Goal: Task Accomplishment & Management: Use online tool/utility

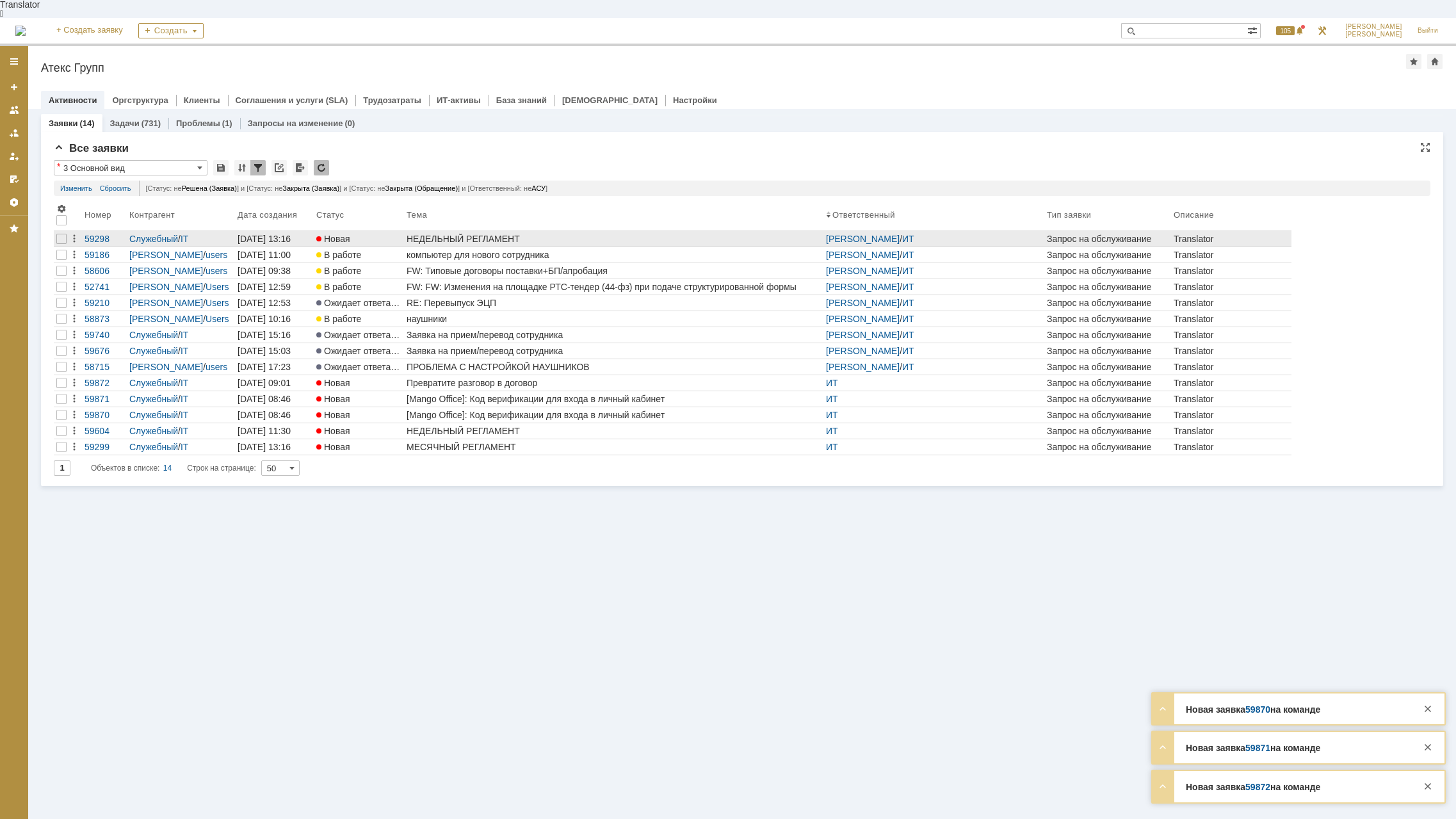
click at [480, 234] on div "НЕДЕЛЬНЫЙ РЕГЛАМЕНТ" at bounding box center [613, 238] width 414 height 10
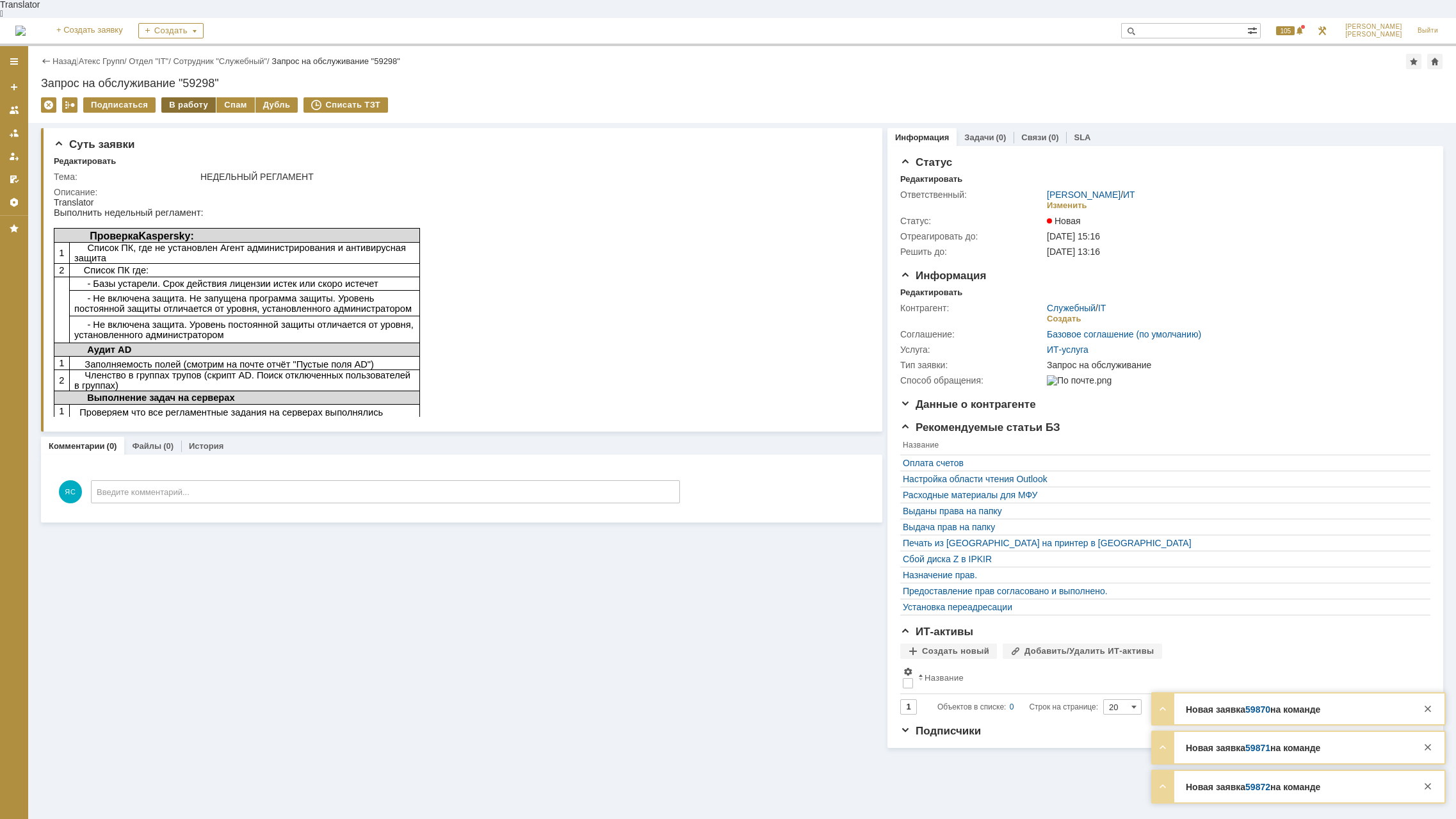
click at [191, 97] on div "В работу" at bounding box center [188, 104] width 54 height 15
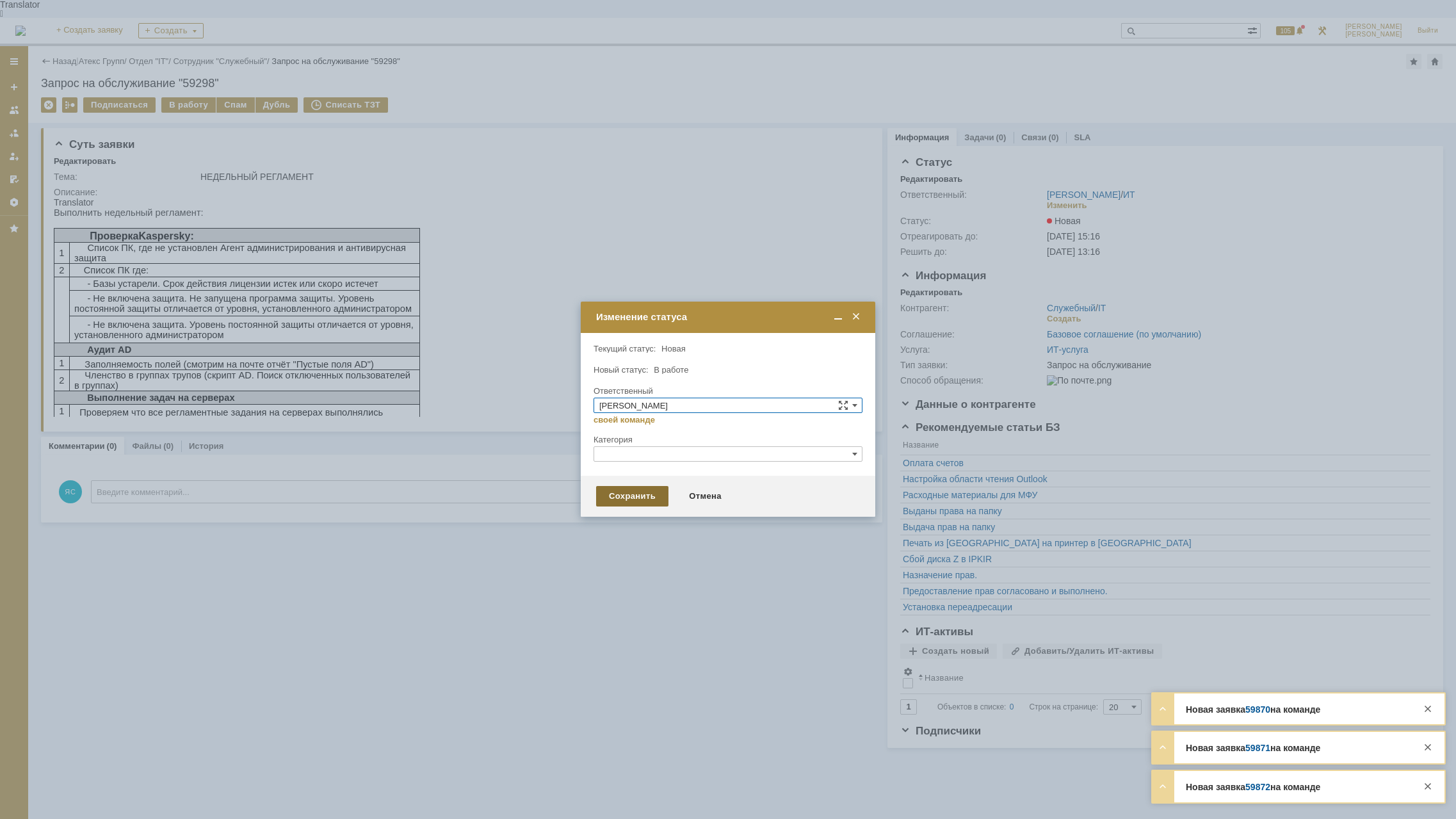
click at [635, 498] on div "Сохранить" at bounding box center [632, 496] width 72 height 21
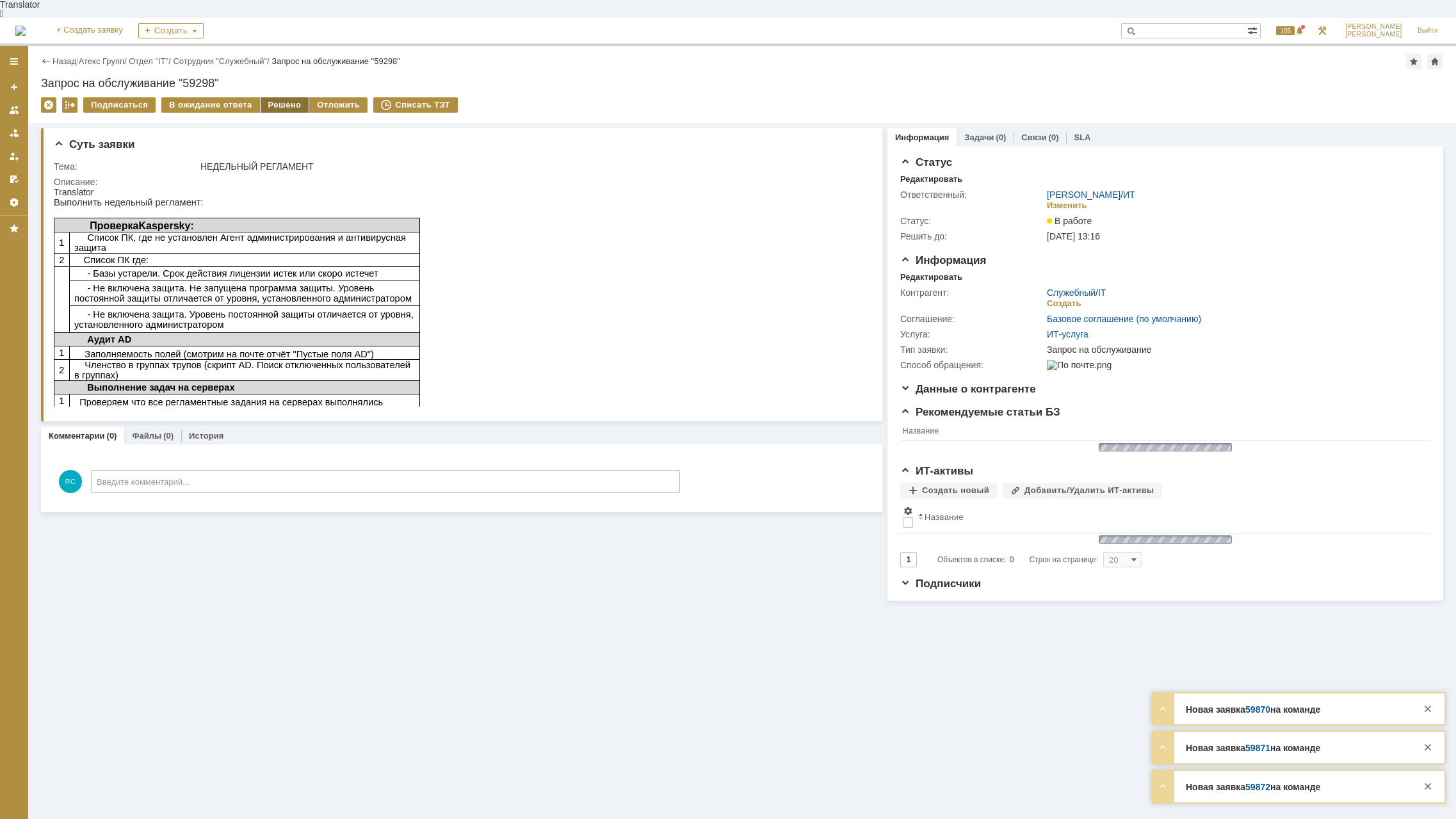
click at [273, 97] on div "Решено" at bounding box center [285, 104] width 49 height 15
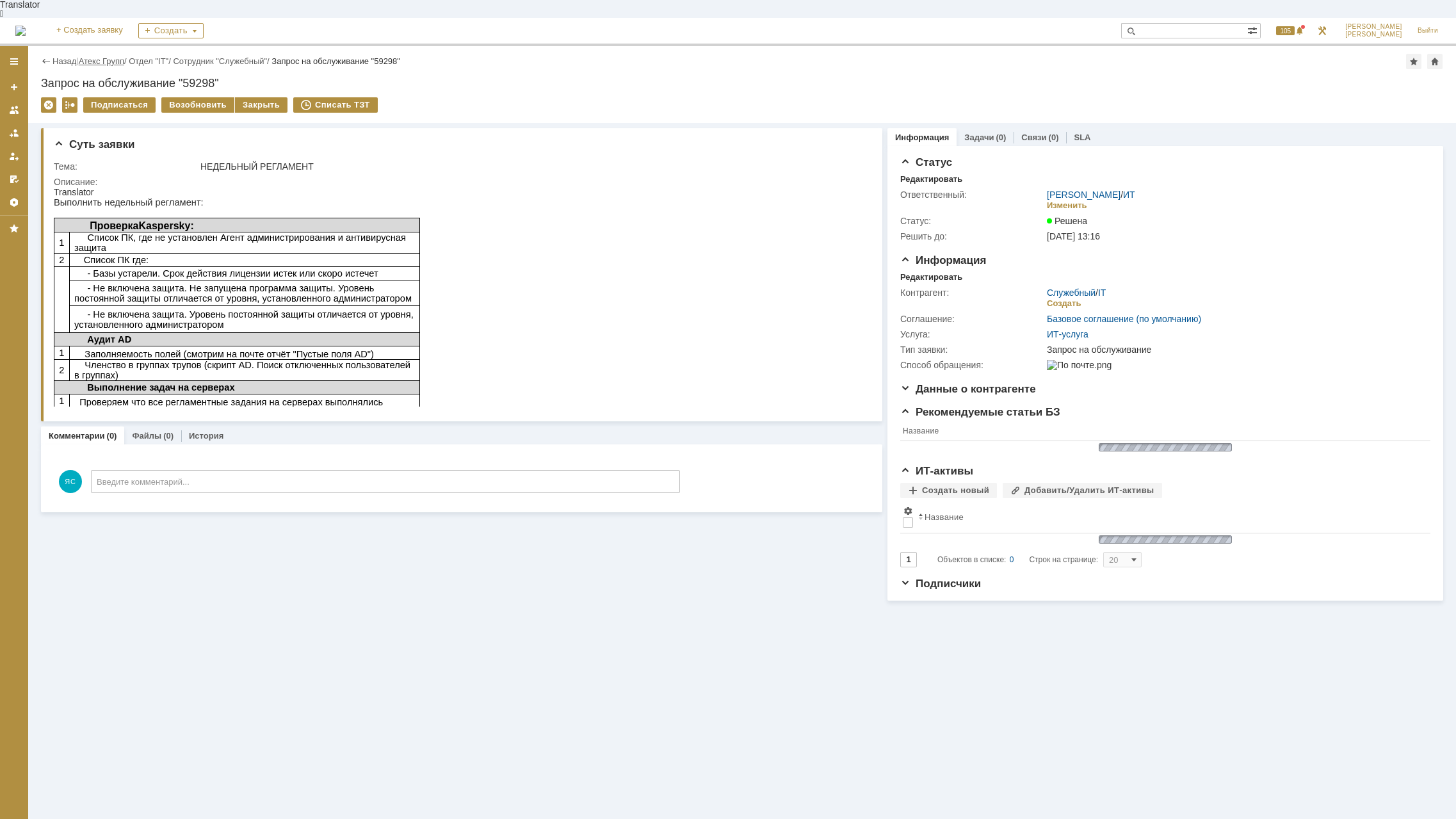
click at [120, 56] on link "Атекс Групп" at bounding box center [101, 61] width 45 height 10
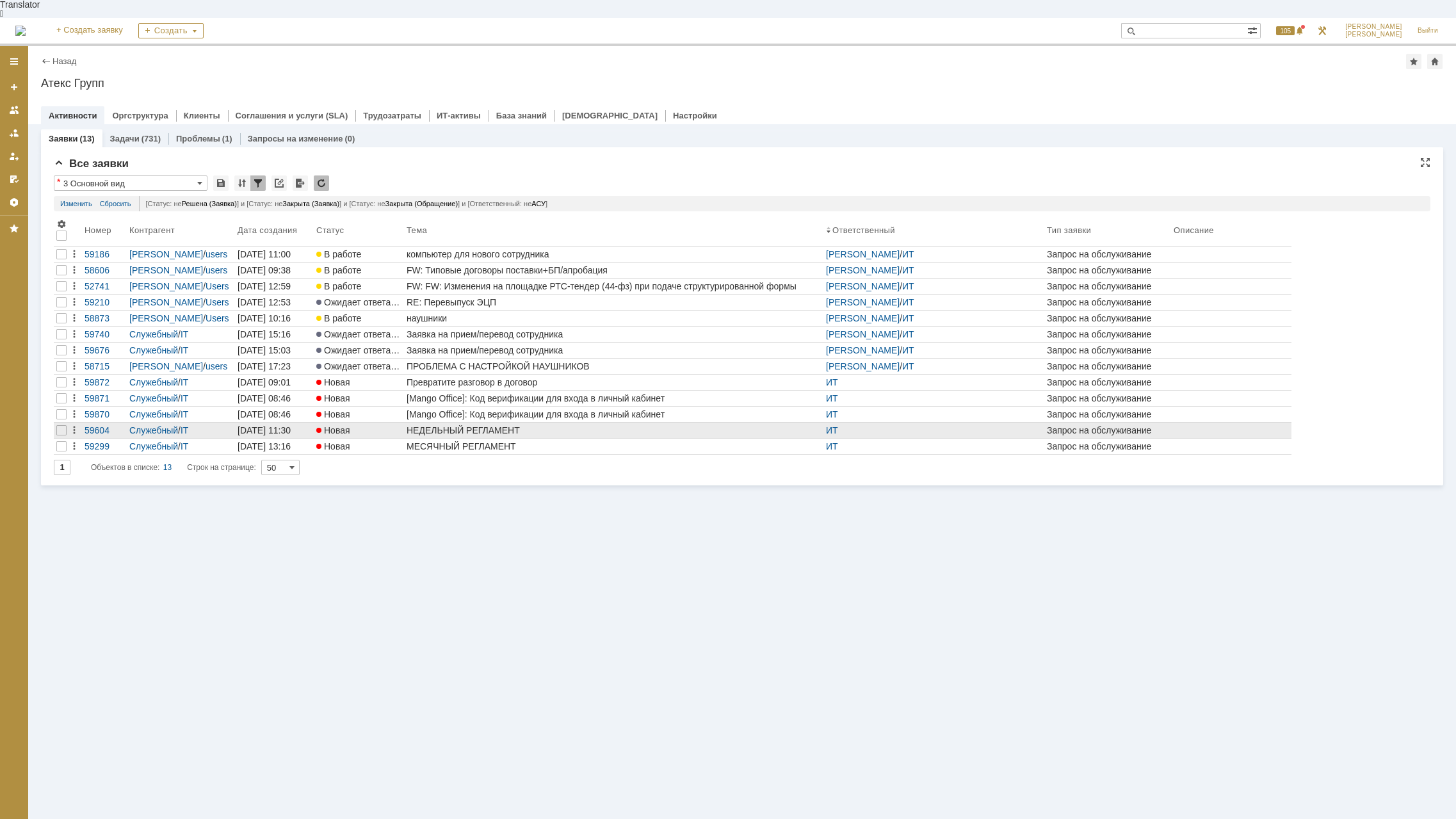
click at [460, 426] on div "НЕДЕЛЬНЫЙ РЕГЛАМЕНТ" at bounding box center [613, 430] width 414 height 10
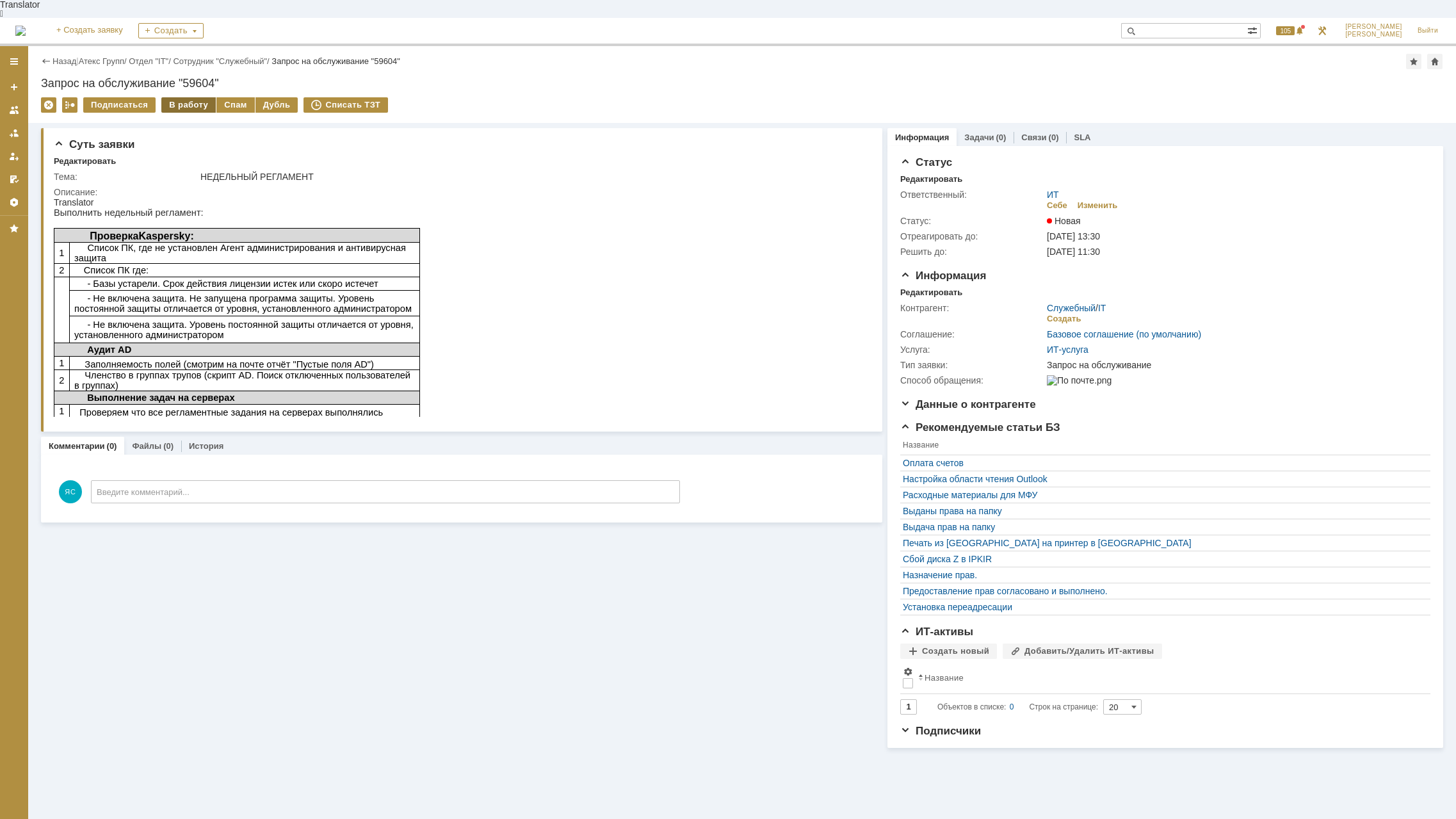
click at [176, 97] on div "В работу" at bounding box center [188, 104] width 54 height 15
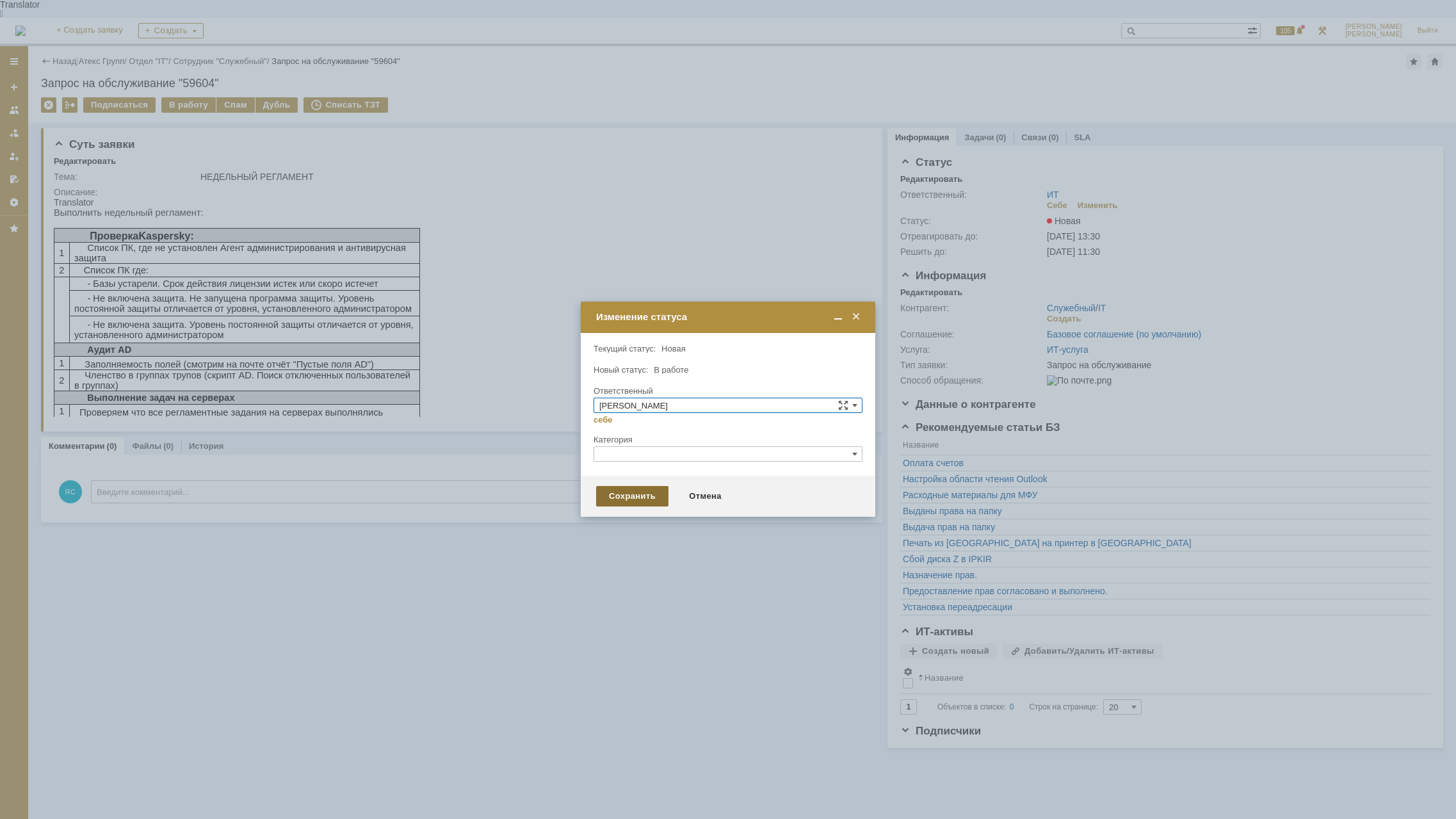
click at [608, 496] on div "Сохранить" at bounding box center [632, 496] width 72 height 21
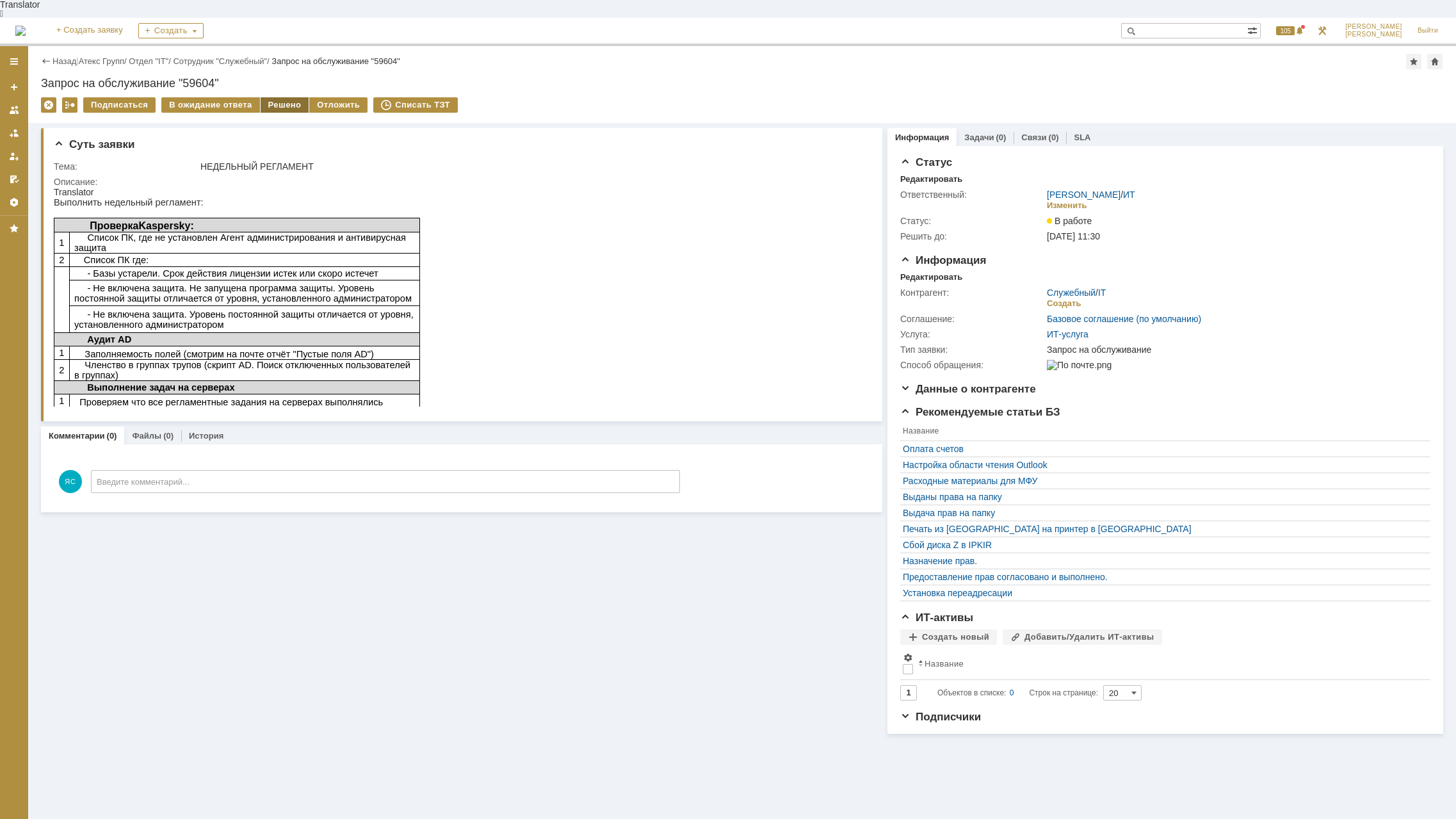
click at [262, 97] on div "Решено" at bounding box center [285, 104] width 49 height 15
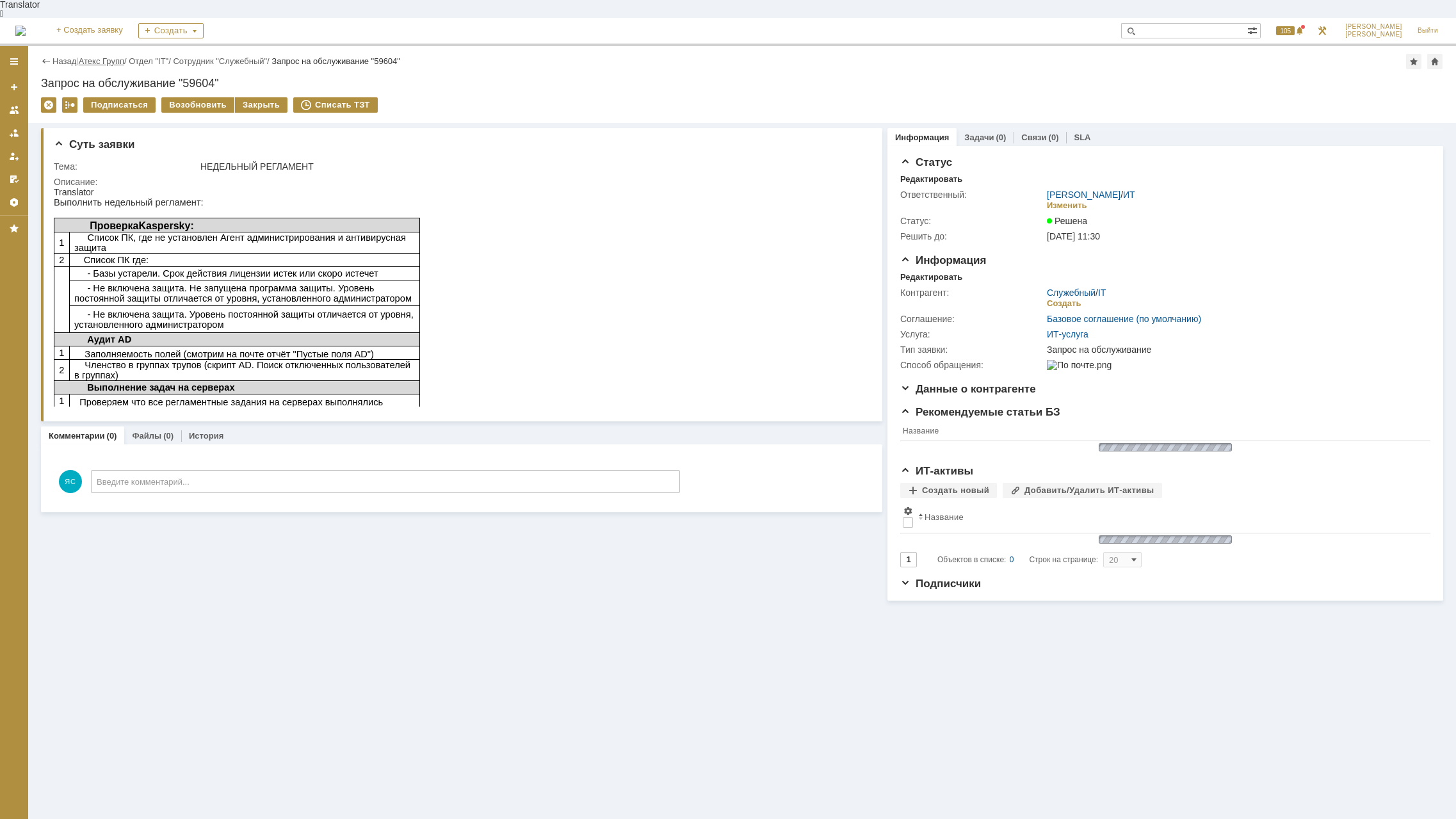
click at [108, 56] on link "Атекс Групп" at bounding box center [101, 61] width 45 height 10
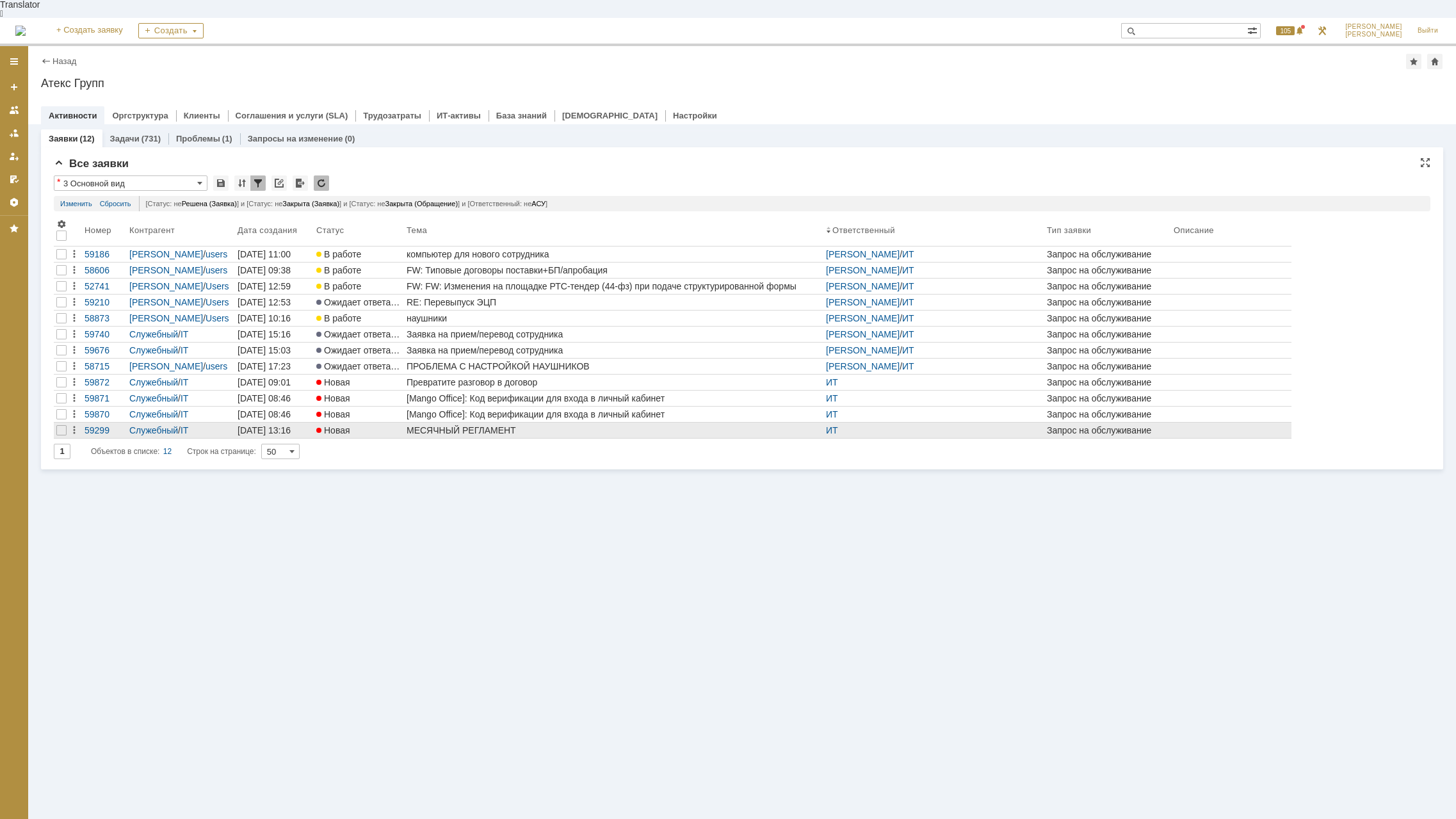
click at [448, 426] on div "МЕСЯЧНЫЙ РЕГЛАМЕНТ" at bounding box center [613, 430] width 414 height 10
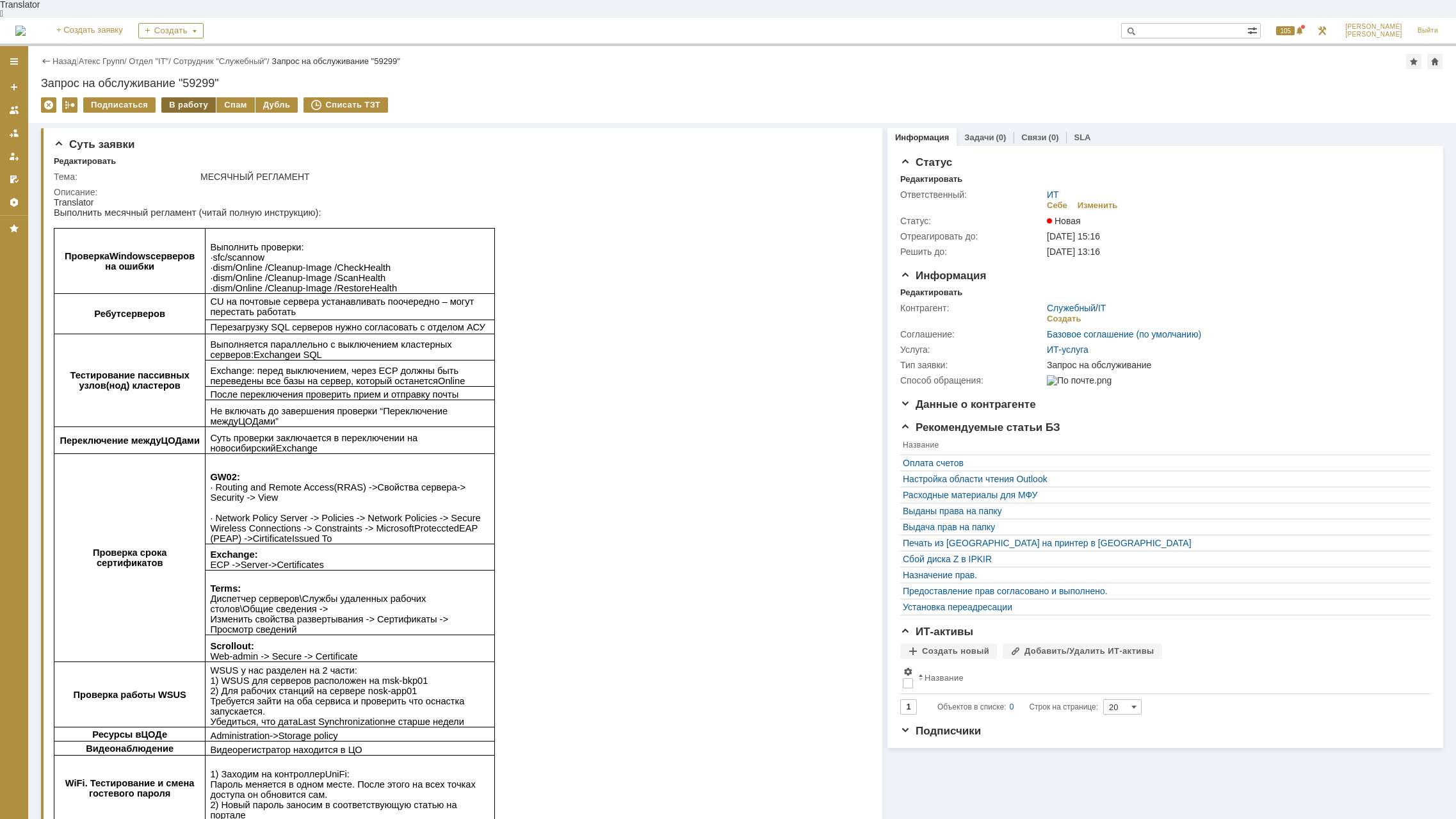
click at [180, 97] on div "В работу" at bounding box center [188, 104] width 54 height 15
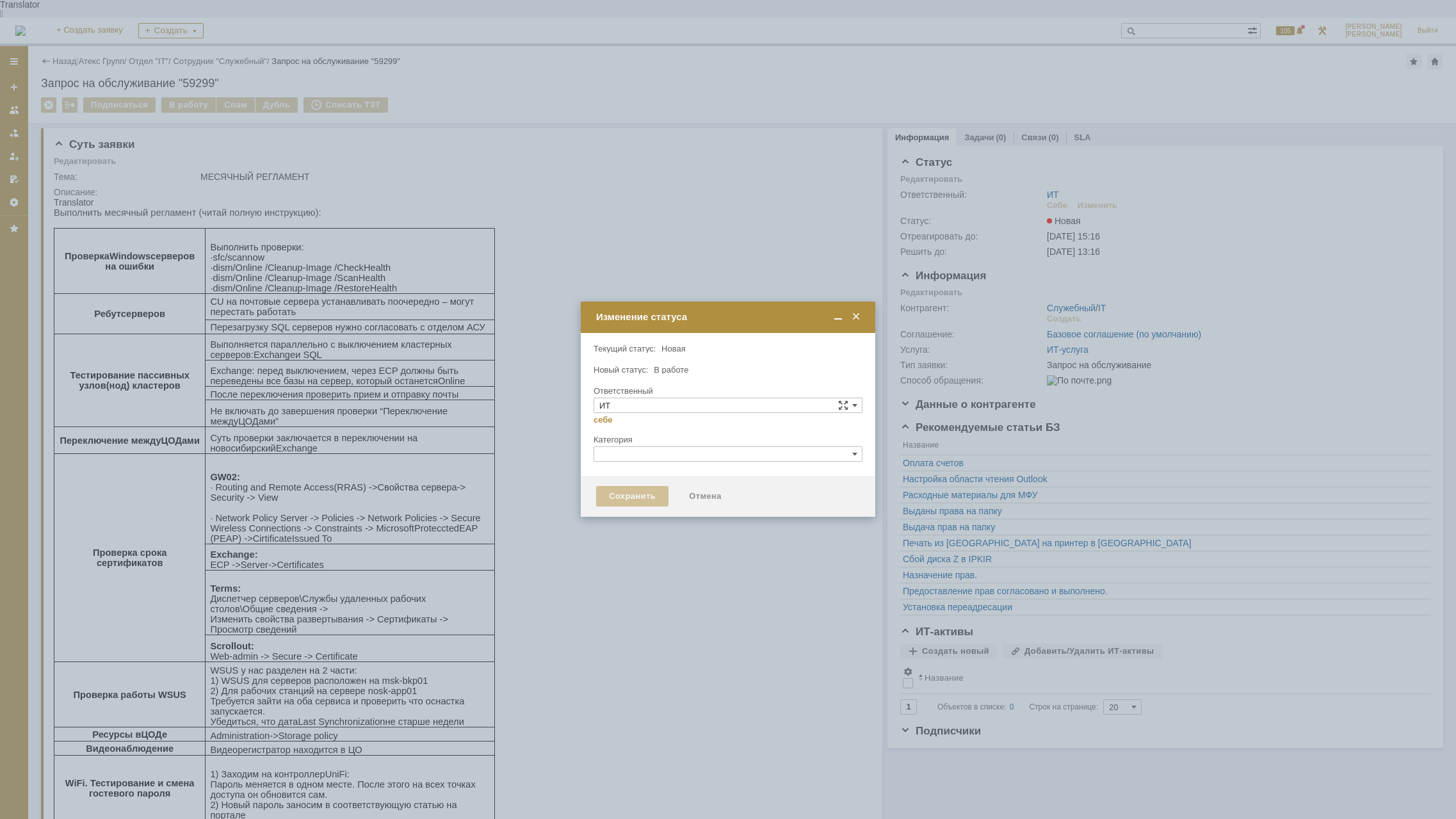
type input "[PERSON_NAME]"
click at [624, 498] on div "Сохранить" at bounding box center [632, 496] width 72 height 21
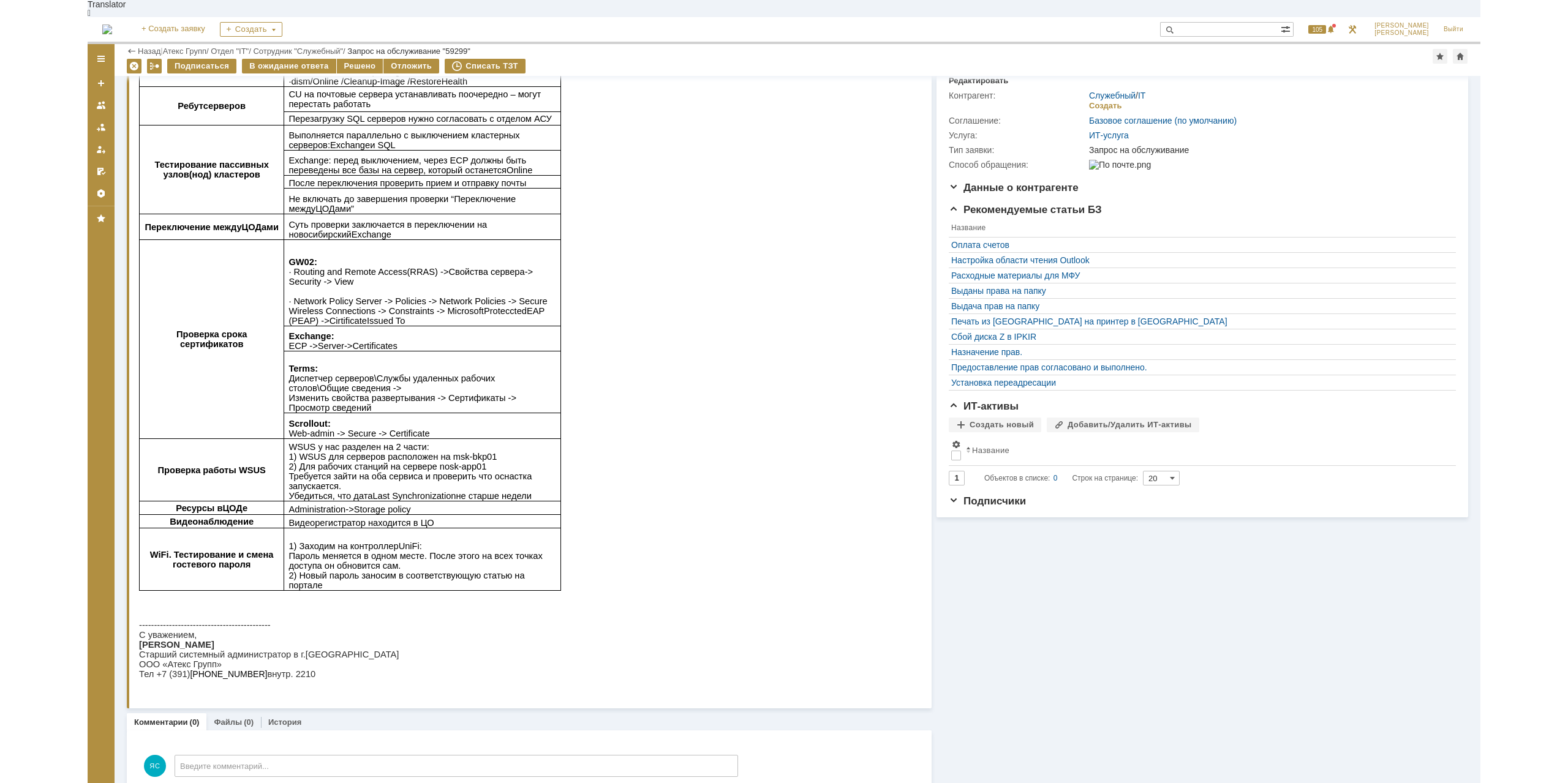
scroll to position [143, 0]
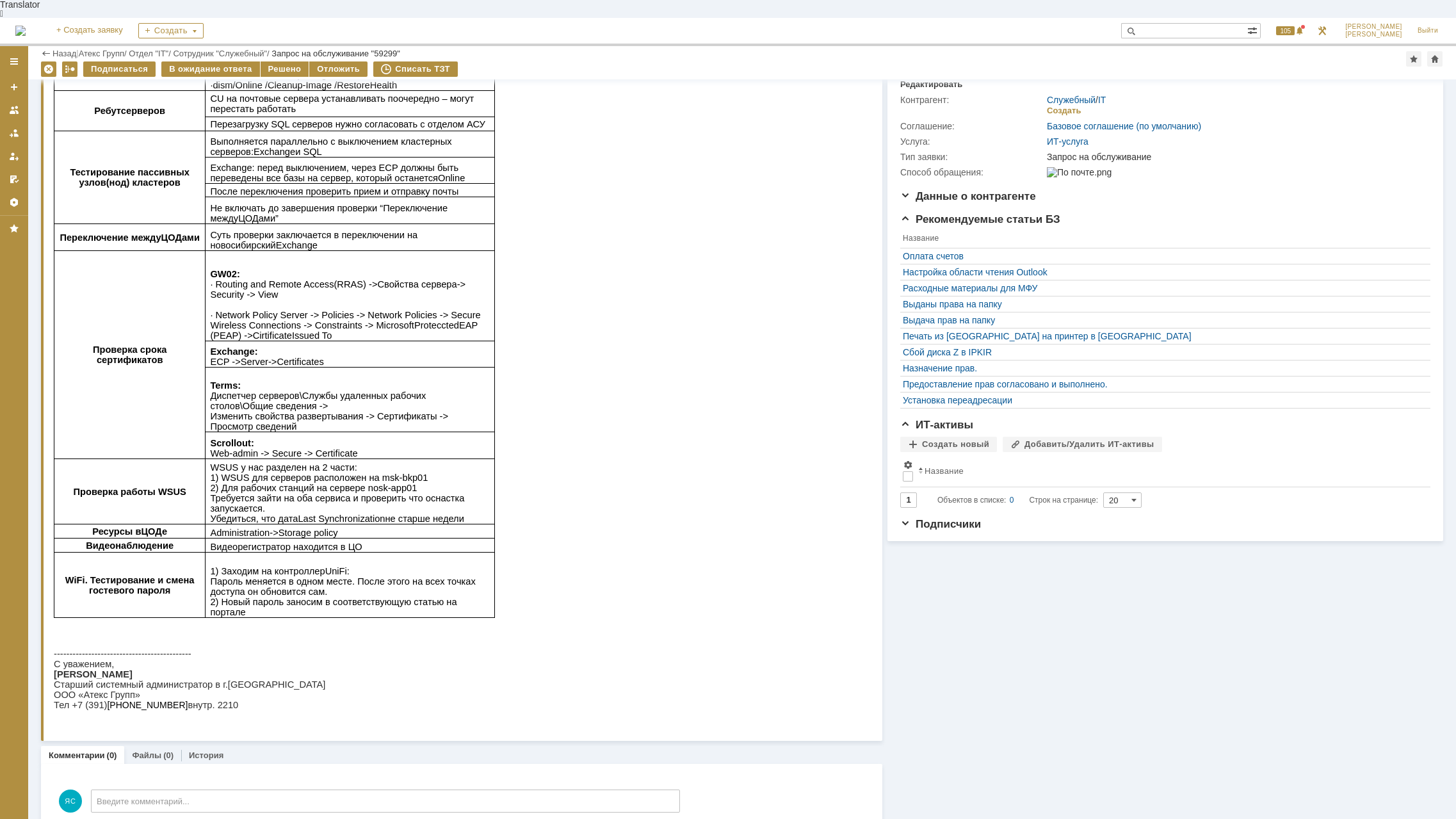
click at [277, 553] on td "1) Заходим на контроллер UniFi : Пароль меняется в одном месте. После этого на …" at bounding box center [350, 585] width 290 height 65
drag, startPoint x: 274, startPoint y: 570, endPoint x: 373, endPoint y: 579, distance: 99.4
click at [373, 579] on span "1) Заходим на контроллер UniFi : Пароль меняется в одном месте. После этого на …" at bounding box center [342, 592] width 265 height 52
